Goal: Task Accomplishment & Management: Manage account settings

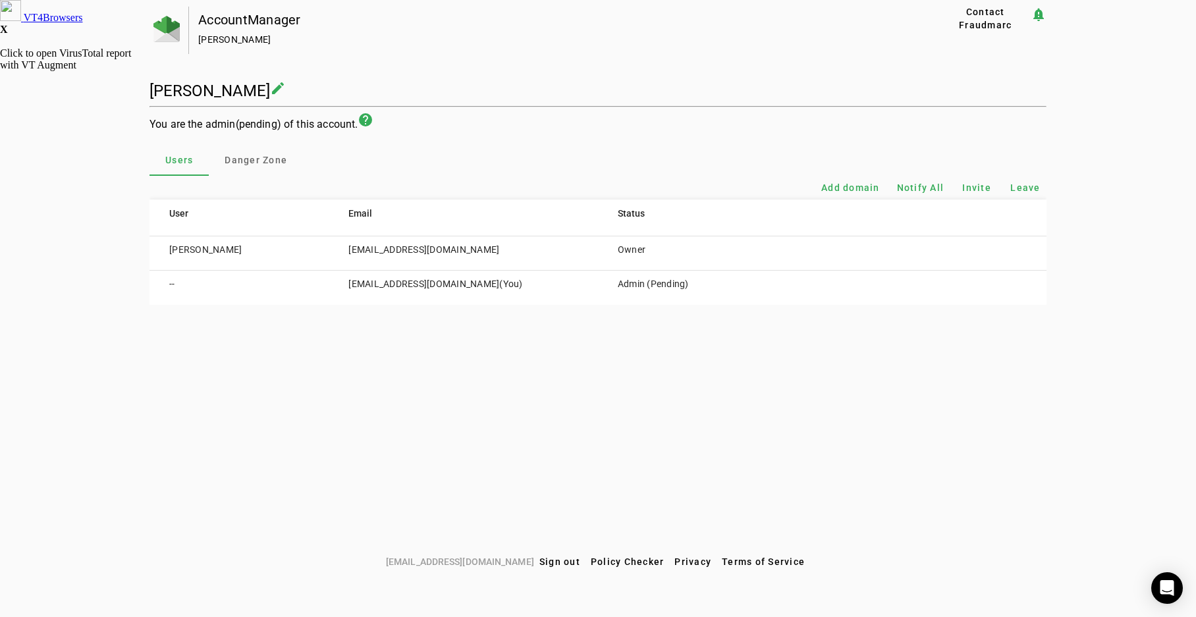
click at [499, 281] on span "(You)" at bounding box center [510, 284] width 23 height 11
click at [168, 283] on td "--" at bounding box center [239, 288] width 179 height 34
click at [976, 185] on span "Invite" at bounding box center [976, 187] width 29 height 13
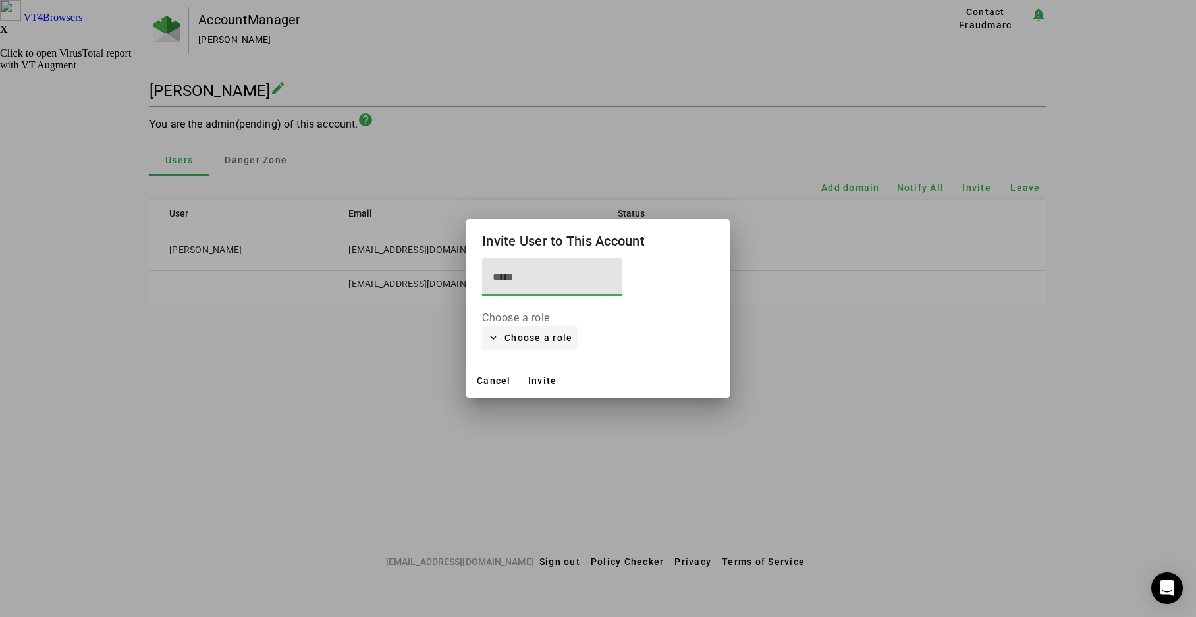
click at [522, 334] on span "Choose a role" at bounding box center [539, 338] width 68 height 16
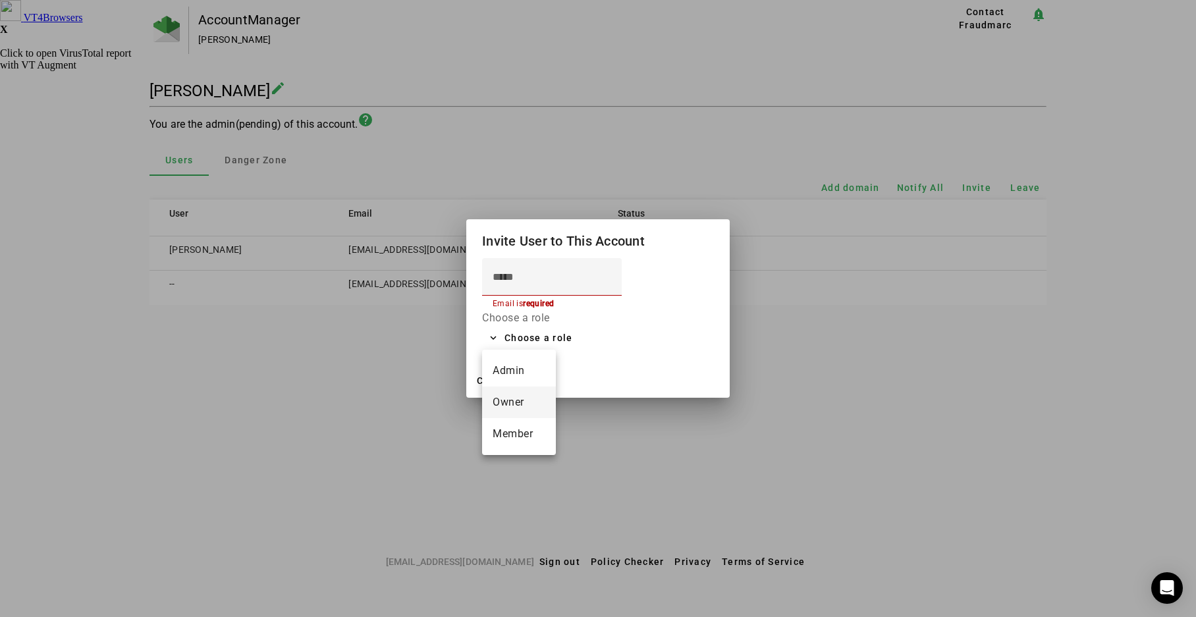
click at [505, 399] on span "Owner" at bounding box center [519, 403] width 53 height 16
click at [518, 276] on input at bounding box center [552, 277] width 119 height 16
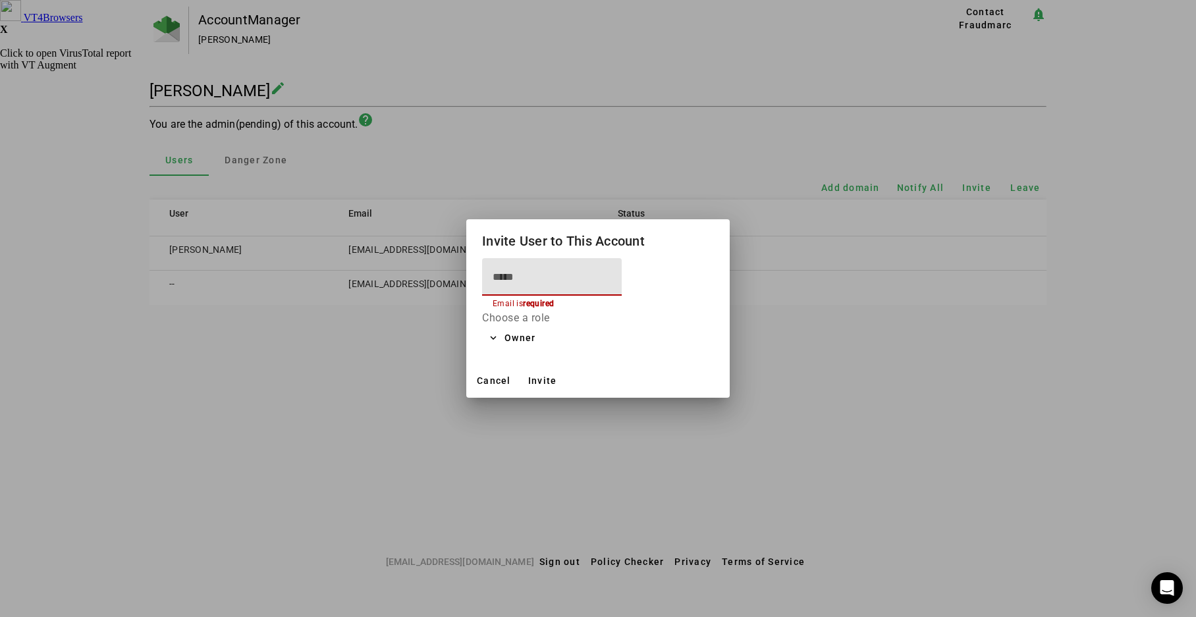
type input "**********"
click at [542, 380] on span "Invite" at bounding box center [542, 381] width 29 height 11
